Goal: Find specific page/section: Locate a particular part of the current website

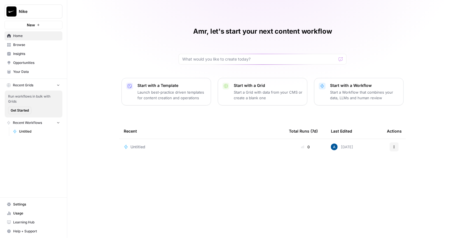
click at [27, 55] on span "Insights" at bounding box center [36, 53] width 47 height 5
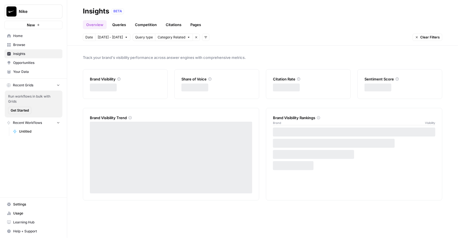
click at [40, 9] on span "Nike" at bounding box center [36, 12] width 34 height 6
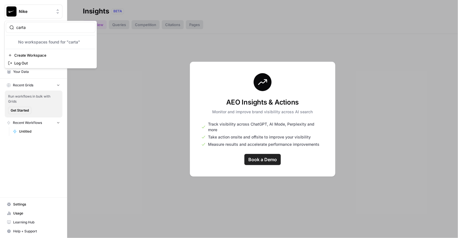
type input "carta"
click at [39, 46] on button "Carta" at bounding box center [51, 42] width 90 height 9
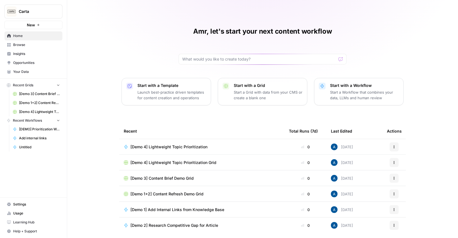
click at [28, 56] on link "Insights" at bounding box center [33, 53] width 58 height 9
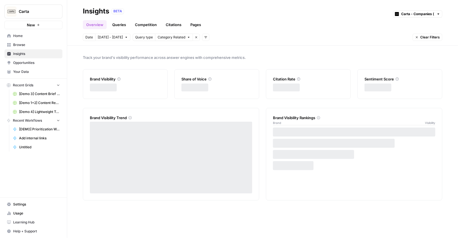
click at [190, 29] on link "Pages" at bounding box center [195, 24] width 17 height 9
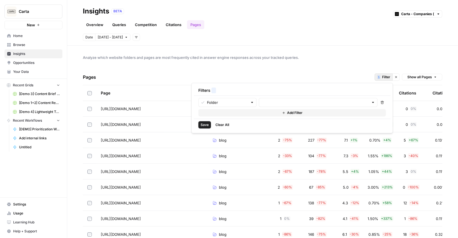
click at [387, 79] on span "Filter" at bounding box center [387, 77] width 8 height 5
click at [274, 103] on input "text" at bounding box center [316, 102] width 108 height 6
click at [310, 89] on div "Filters 1" at bounding box center [292, 90] width 197 height 10
click at [269, 113] on button "Add Filter" at bounding box center [293, 112] width 188 height 7
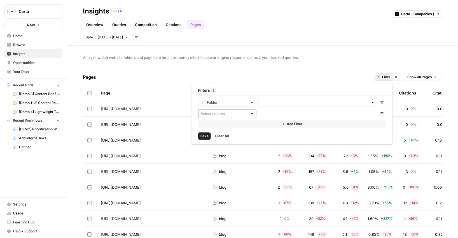
click at [231, 115] on input "text" at bounding box center [224, 114] width 47 height 6
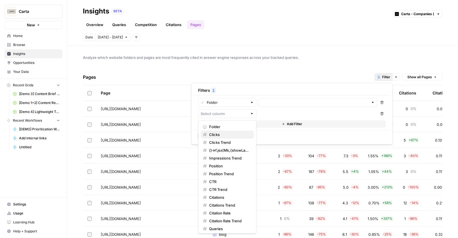
click at [226, 135] on span "Clicks" at bounding box center [229, 135] width 40 height 6
type input "Clicks"
type input "blog"
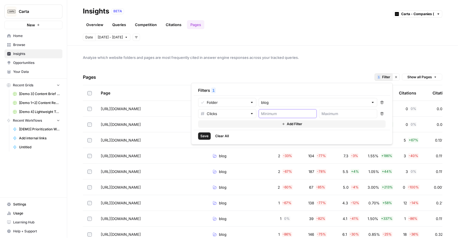
click at [286, 113] on input "number" at bounding box center [287, 114] width 53 height 6
click at [346, 112] on input "number" at bounding box center [348, 114] width 53 height 6
click at [291, 110] on div at bounding box center [288, 113] width 58 height 9
click at [344, 112] on input "number" at bounding box center [348, 114] width 53 height 6
click at [299, 112] on input "number" at bounding box center [287, 114] width 53 height 6
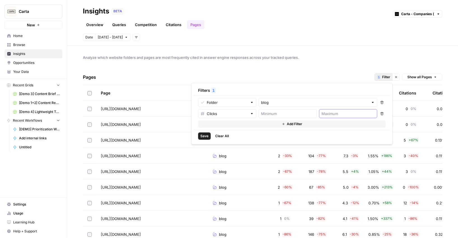
click at [335, 113] on input "number" at bounding box center [348, 114] width 53 height 6
click at [293, 112] on input "number" at bounding box center [287, 114] width 53 height 6
click at [336, 112] on input "number" at bounding box center [348, 114] width 53 height 6
click at [298, 112] on input "number" at bounding box center [287, 114] width 53 height 6
click at [333, 113] on input "number" at bounding box center [348, 114] width 53 height 6
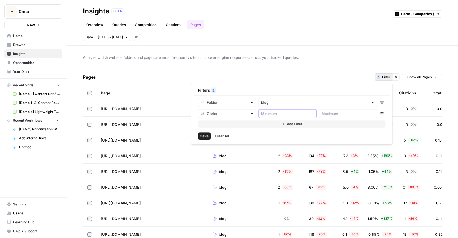
click at [291, 111] on input "number" at bounding box center [287, 114] width 53 height 6
click at [340, 110] on div at bounding box center [348, 113] width 58 height 9
click at [297, 111] on input "number" at bounding box center [287, 114] width 53 height 6
click at [336, 111] on input "number" at bounding box center [348, 114] width 53 height 6
click at [279, 111] on input "number" at bounding box center [287, 114] width 53 height 6
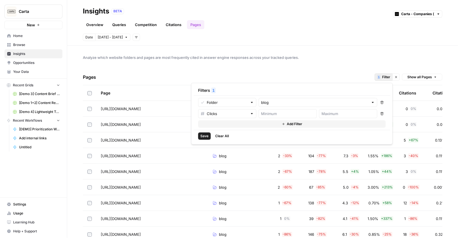
click at [321, 116] on div at bounding box center [348, 113] width 58 height 9
click at [279, 118] on div at bounding box center [288, 113] width 58 height 9
click at [342, 114] on input "number" at bounding box center [348, 114] width 53 height 6
click at [291, 114] on input "number" at bounding box center [287, 114] width 53 height 6
click at [338, 114] on input "number" at bounding box center [348, 114] width 53 height 6
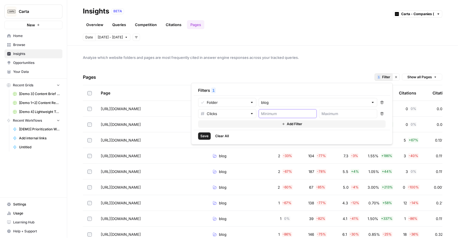
click at [310, 112] on input "number" at bounding box center [287, 114] width 53 height 6
click at [339, 112] on input "number" at bounding box center [348, 114] width 53 height 6
click at [297, 110] on div at bounding box center [288, 113] width 58 height 9
click at [141, 111] on span "[URL][DOMAIN_NAME]" at bounding box center [121, 109] width 40 height 6
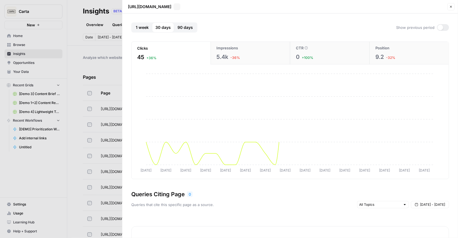
click at [72, 89] on div at bounding box center [229, 119] width 458 height 238
